Goal: Task Accomplishment & Management: Use online tool/utility

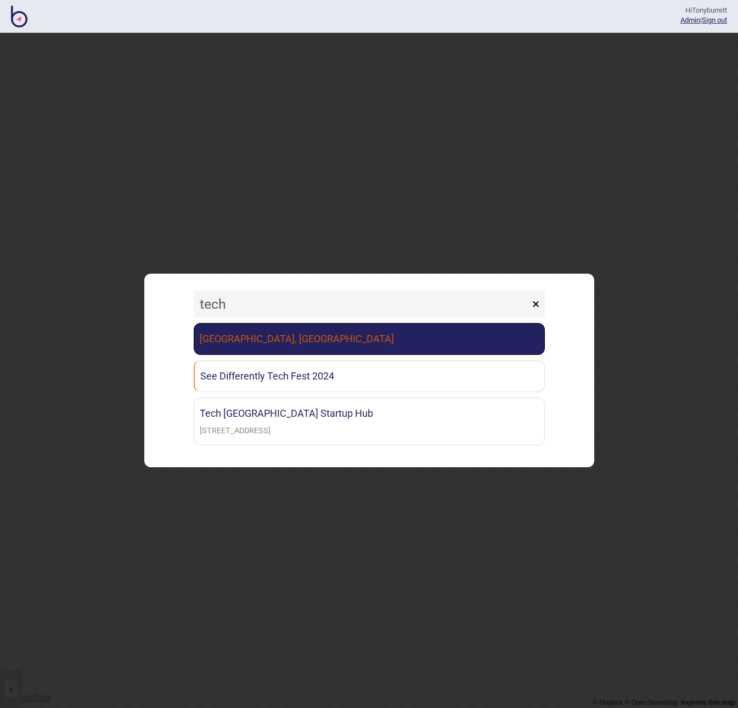
type input "tech"
click at [334, 344] on link "[GEOGRAPHIC_DATA], [GEOGRAPHIC_DATA]" at bounding box center [369, 339] width 351 height 32
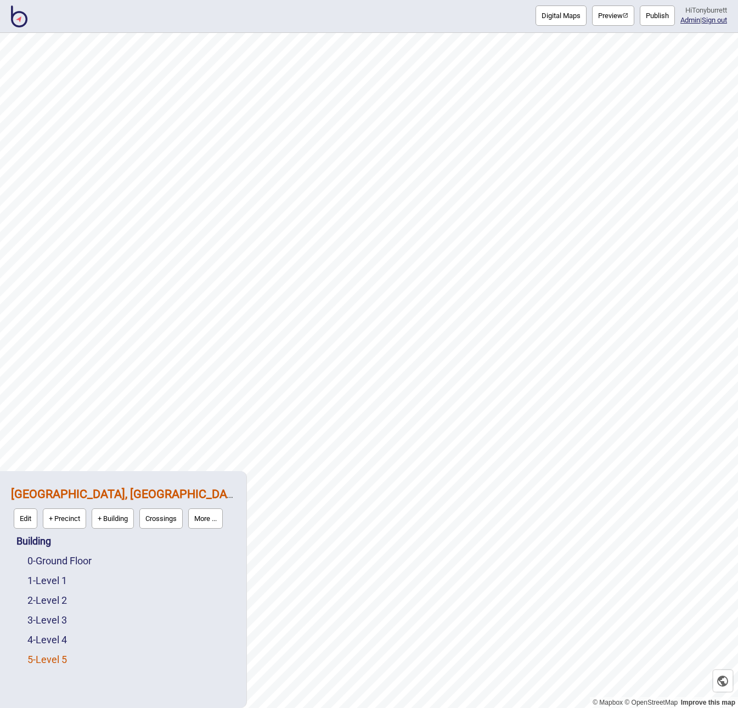
click at [46, 664] on link "5 - Level 5" at bounding box center [47, 660] width 40 height 12
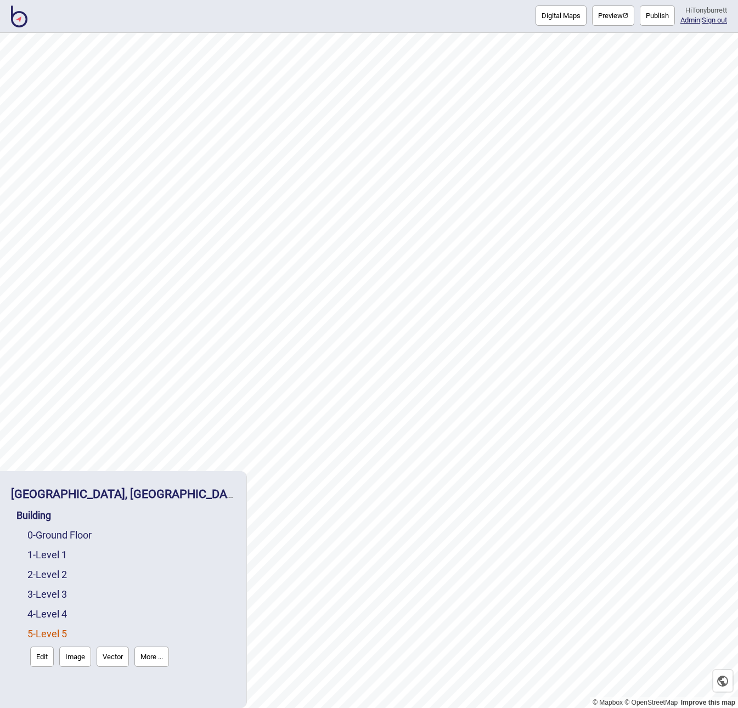
click at [44, 663] on button "Edit" at bounding box center [42, 657] width 24 height 20
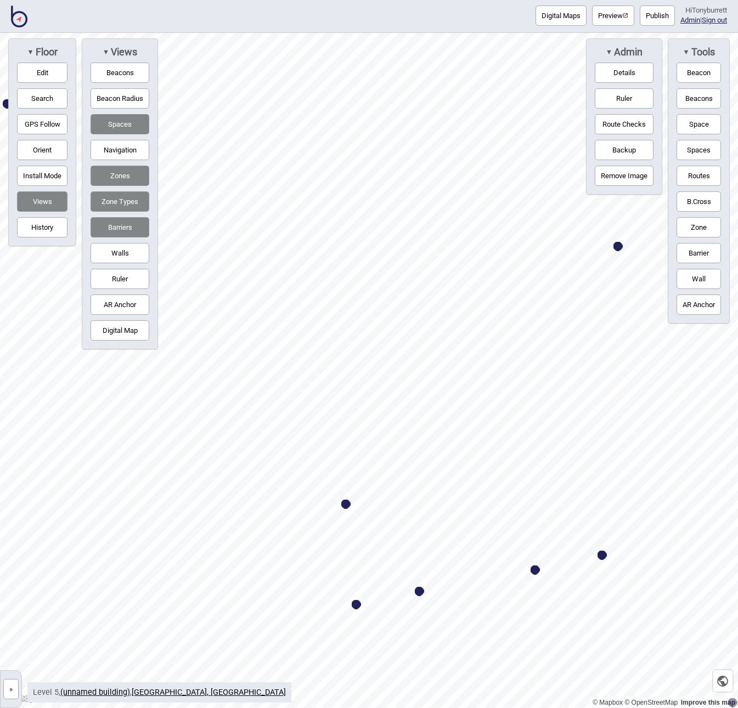
click at [47, 73] on button "Edit" at bounding box center [42, 73] width 50 height 20
drag, startPoint x: 449, startPoint y: 464, endPoint x: 424, endPoint y: 469, distance: 26.2
drag, startPoint x: 379, startPoint y: 77, endPoint x: 335, endPoint y: 80, distance: 44.0
drag, startPoint x: 501, startPoint y: 590, endPoint x: 515, endPoint y: 573, distance: 21.4
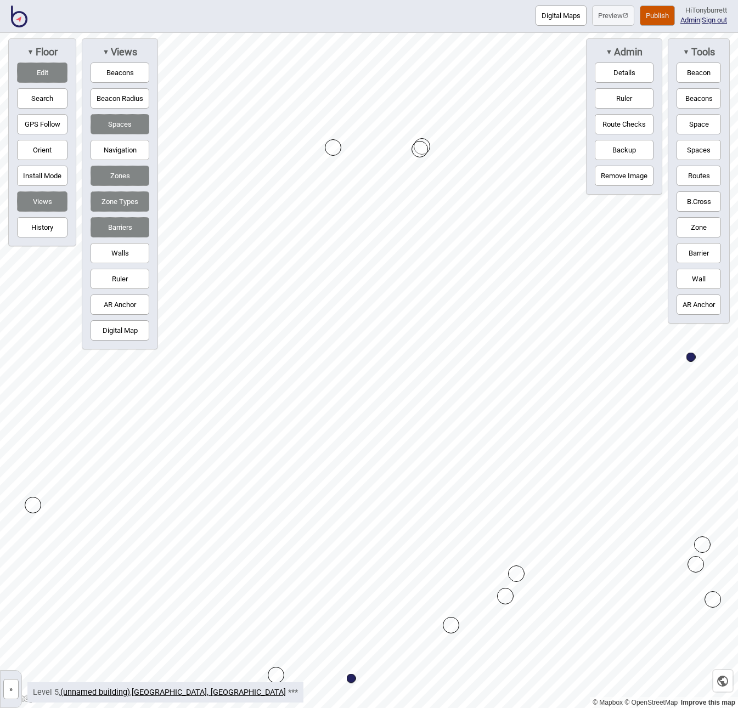
click at [122, 228] on button "Barriers" at bounding box center [120, 227] width 59 height 20
drag, startPoint x: 504, startPoint y: 595, endPoint x: 465, endPoint y: 610, distance: 41.0
drag, startPoint x: 422, startPoint y: 145, endPoint x: 350, endPoint y: 162, distance: 74.4
click at [117, 226] on button "Barriers" at bounding box center [120, 227] width 59 height 20
drag, startPoint x: 516, startPoint y: 574, endPoint x: 502, endPoint y: 596, distance: 26.2
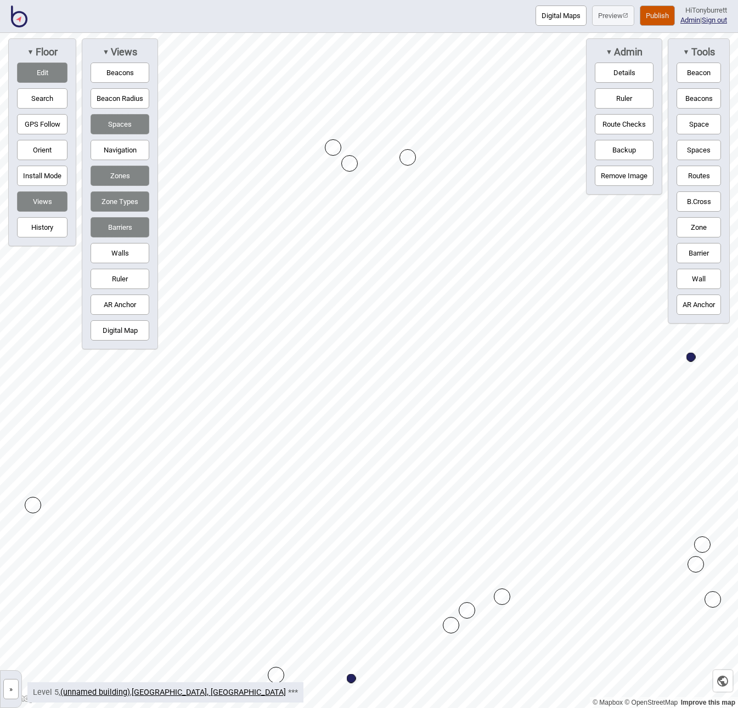
drag, startPoint x: 418, startPoint y: 149, endPoint x: 407, endPoint y: 157, distance: 13.4
click at [38, 71] on button "Edit" at bounding box center [42, 73] width 50 height 20
click at [647, 16] on button "Publish" at bounding box center [657, 15] width 35 height 20
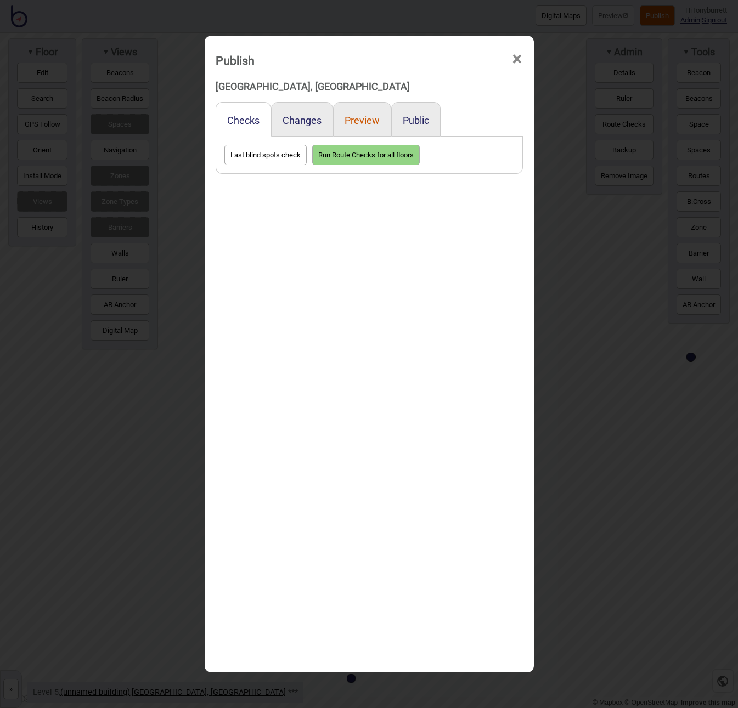
click at [368, 124] on button "Preview" at bounding box center [362, 121] width 35 height 12
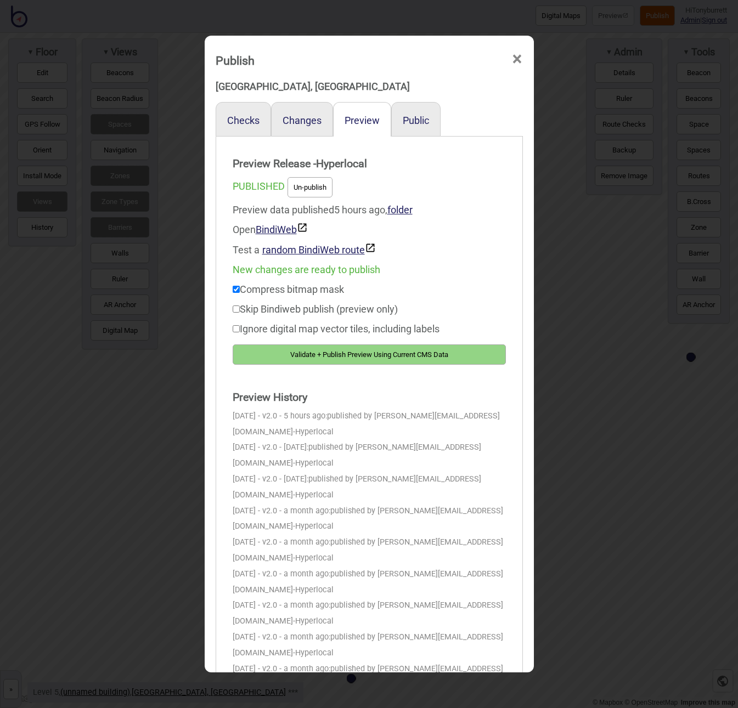
click at [340, 349] on button "Validate + Publish Preview Using Current CMS Data" at bounding box center [369, 355] width 273 height 20
